Goal: Use online tool/utility: Utilize a website feature to perform a specific function

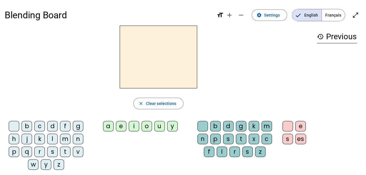
click at [65, 150] on div "t" at bounding box center [65, 152] width 10 height 10
click at [107, 127] on div "a" at bounding box center [108, 126] width 10 height 10
click at [265, 139] on div "c" at bounding box center [266, 139] width 10 height 10
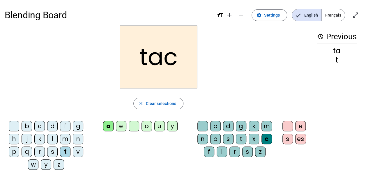
click at [201, 126] on div at bounding box center [202, 126] width 10 height 10
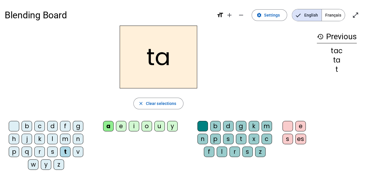
click at [120, 126] on div "e" at bounding box center [121, 126] width 10 height 10
click at [27, 138] on div "j" at bounding box center [27, 139] width 10 height 10
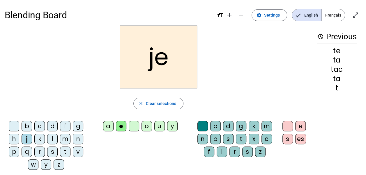
click at [51, 126] on div "d" at bounding box center [52, 126] width 10 height 10
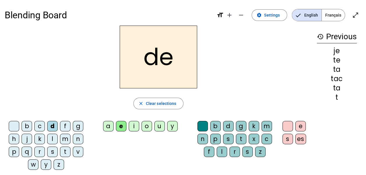
click at [63, 137] on div "m" at bounding box center [65, 139] width 10 height 10
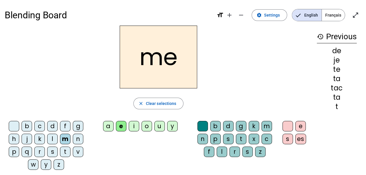
click at [107, 125] on div "a" at bounding box center [108, 126] width 10 height 10
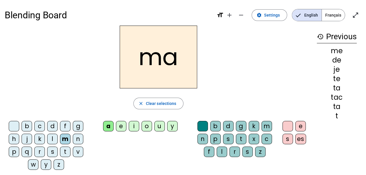
click at [52, 138] on div "l" at bounding box center [52, 139] width 10 height 10
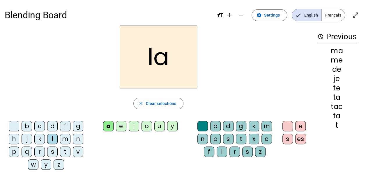
click at [265, 136] on div "c" at bounding box center [266, 139] width 10 height 10
